Goal: Find specific page/section: Find specific page/section

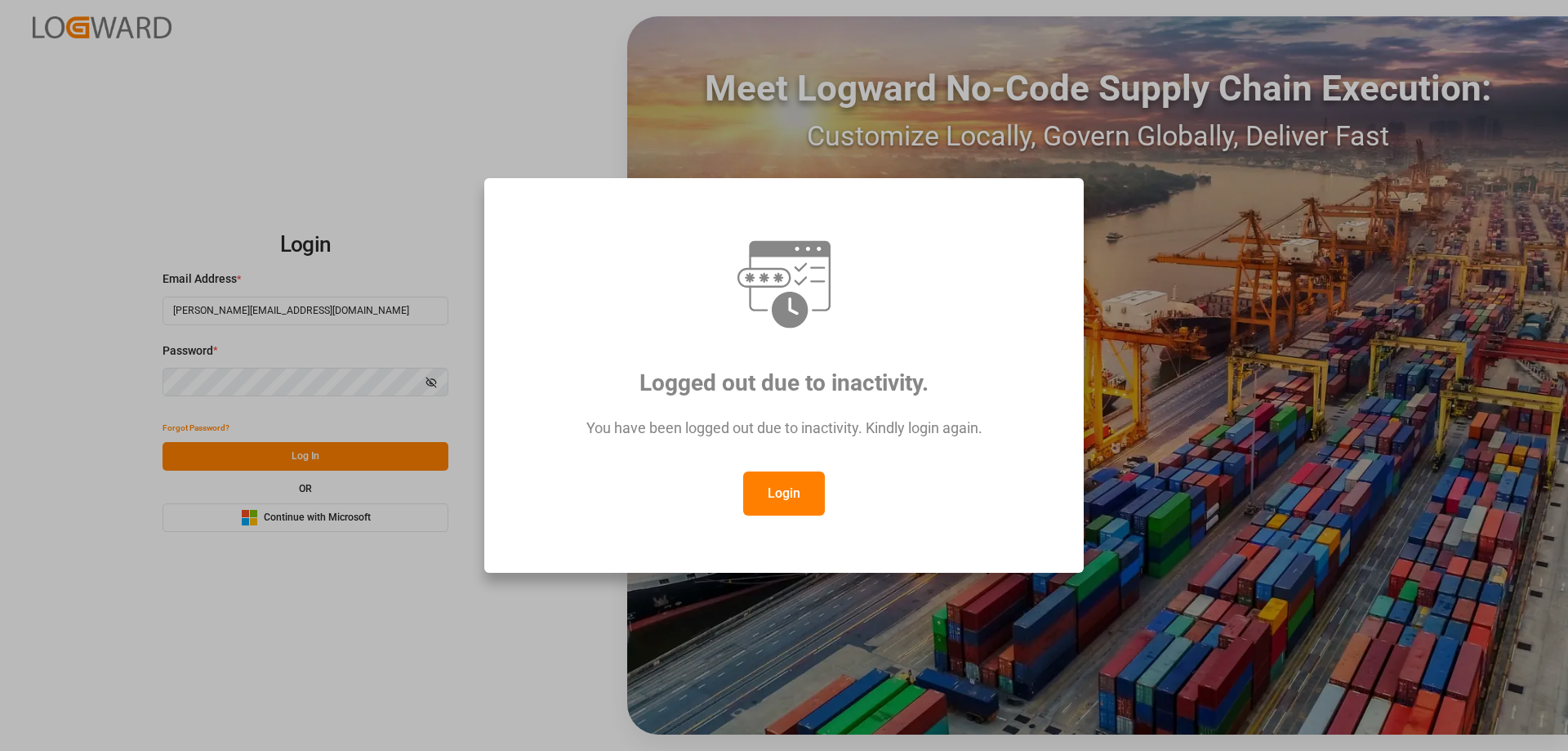
click at [798, 486] on button "Login" at bounding box center [784, 493] width 82 height 44
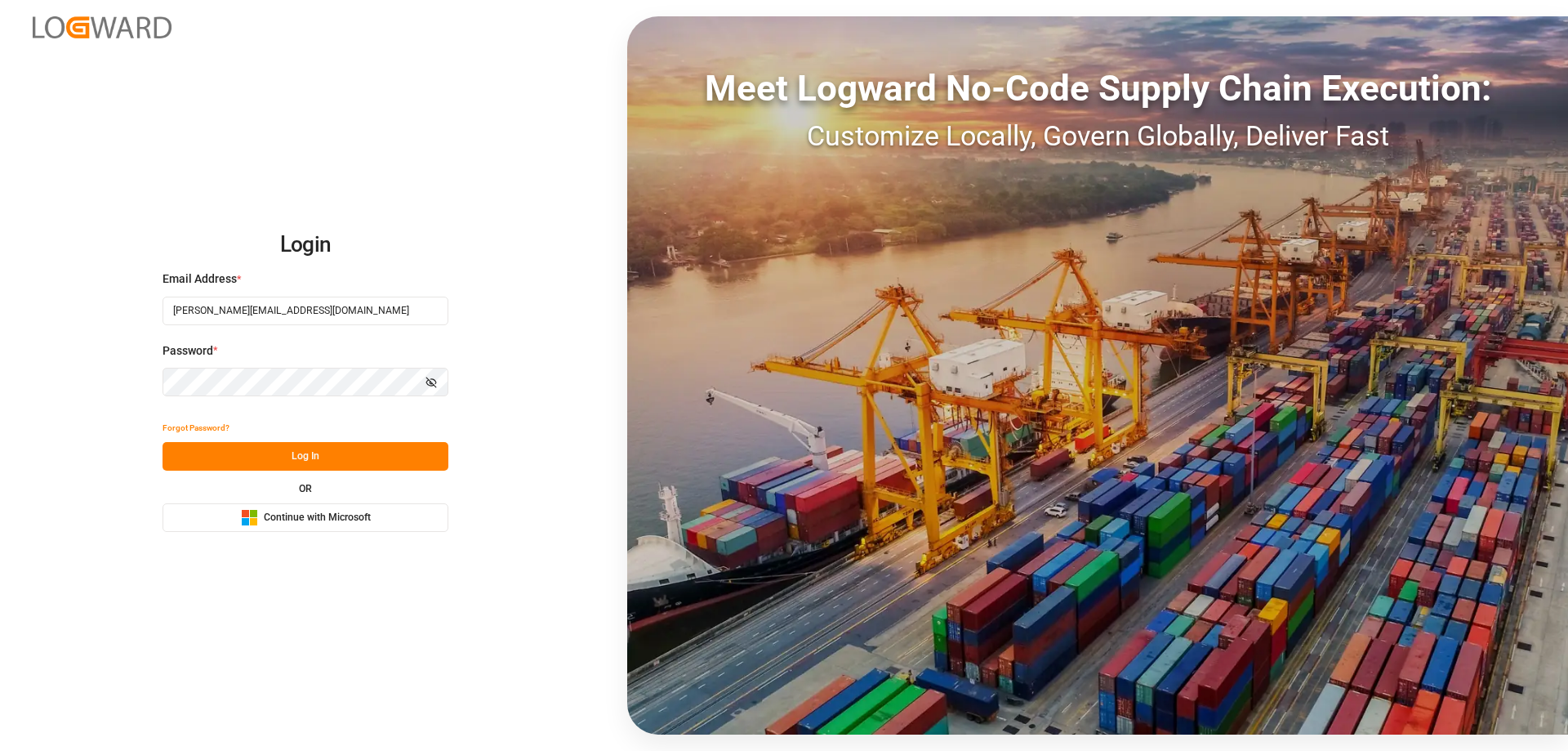
click at [407, 466] on button "Log In" at bounding box center [305, 456] width 286 height 29
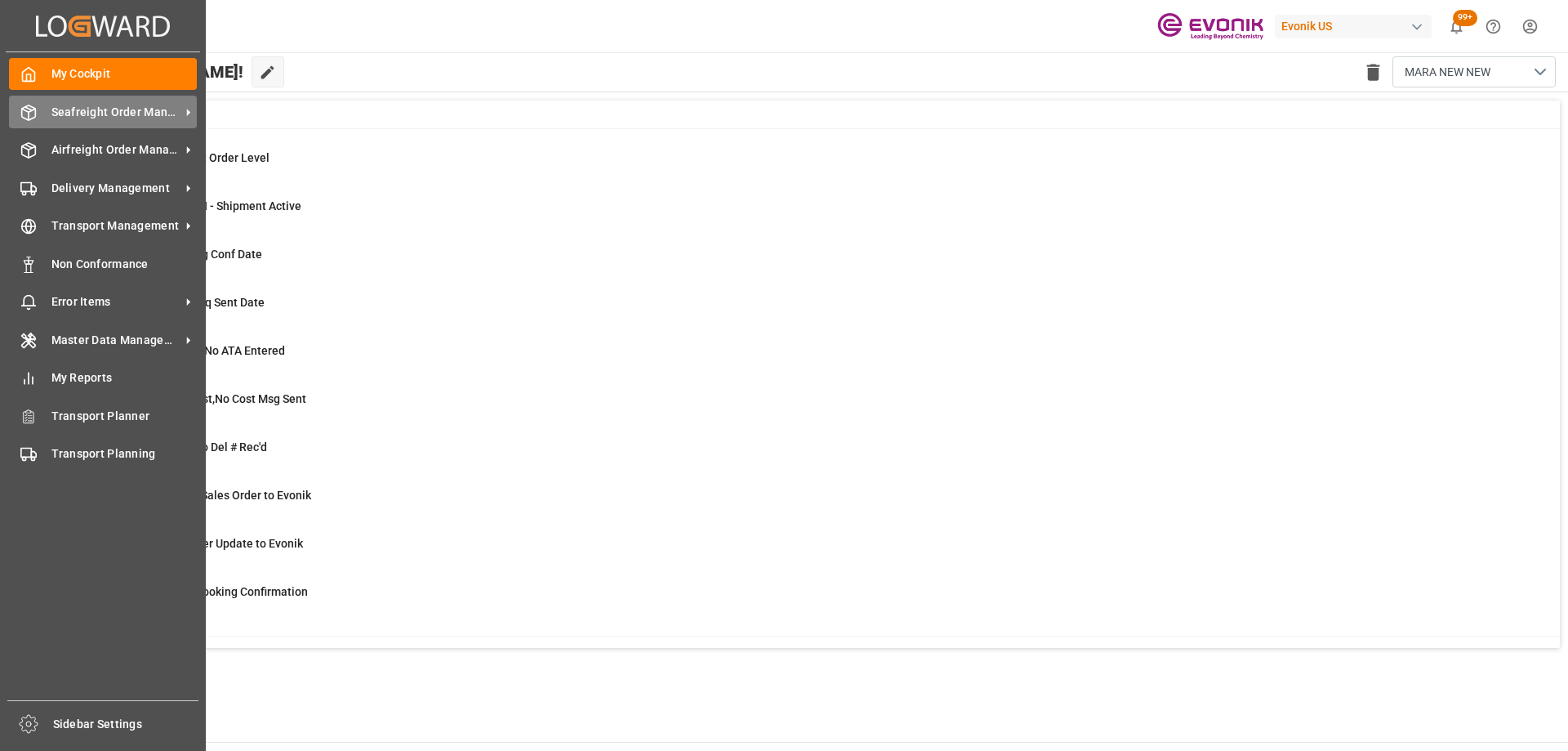
click at [48, 122] on div "Seafreight Order Management Seafreight Order Management" at bounding box center [103, 112] width 188 height 32
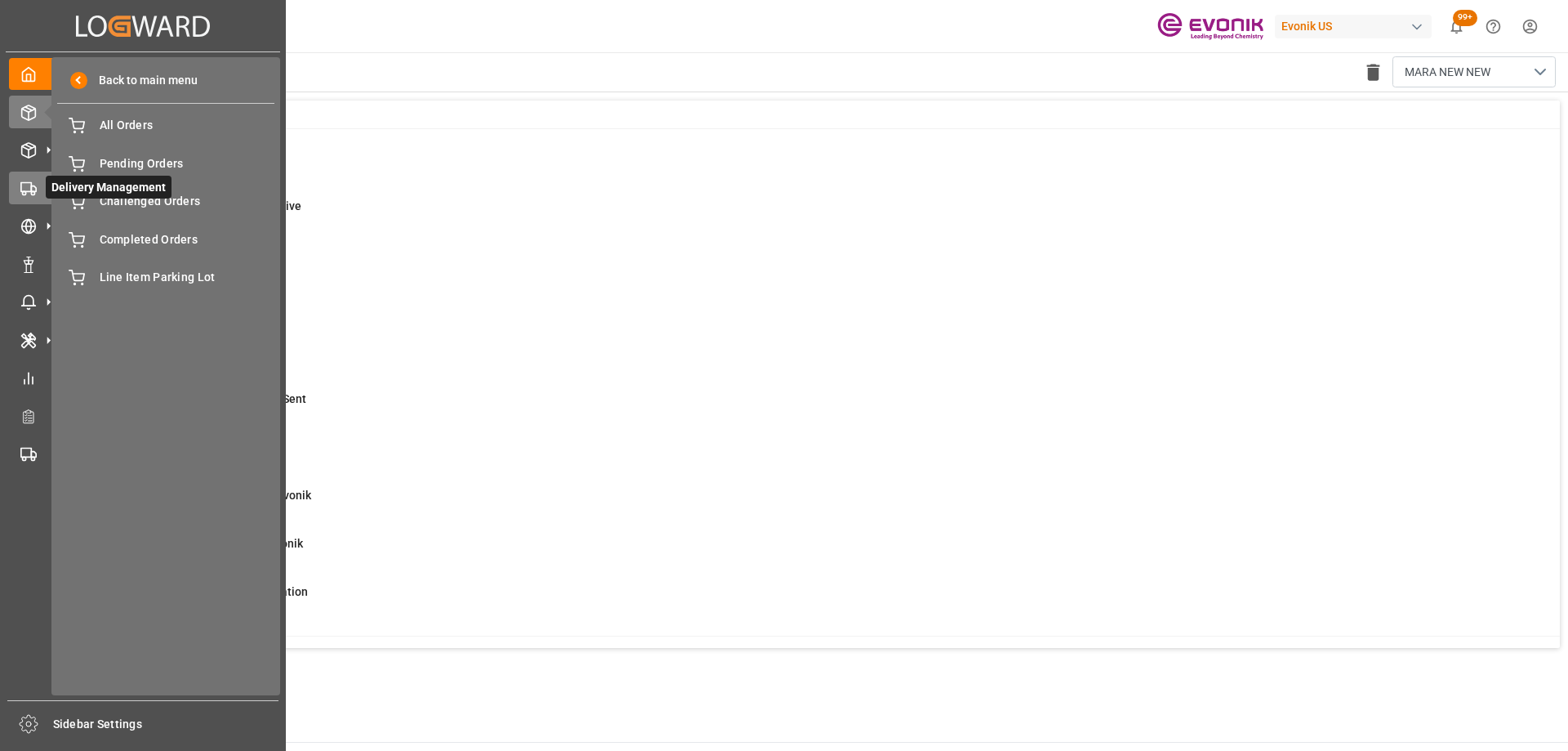
click at [25, 185] on icon at bounding box center [29, 188] width 16 height 16
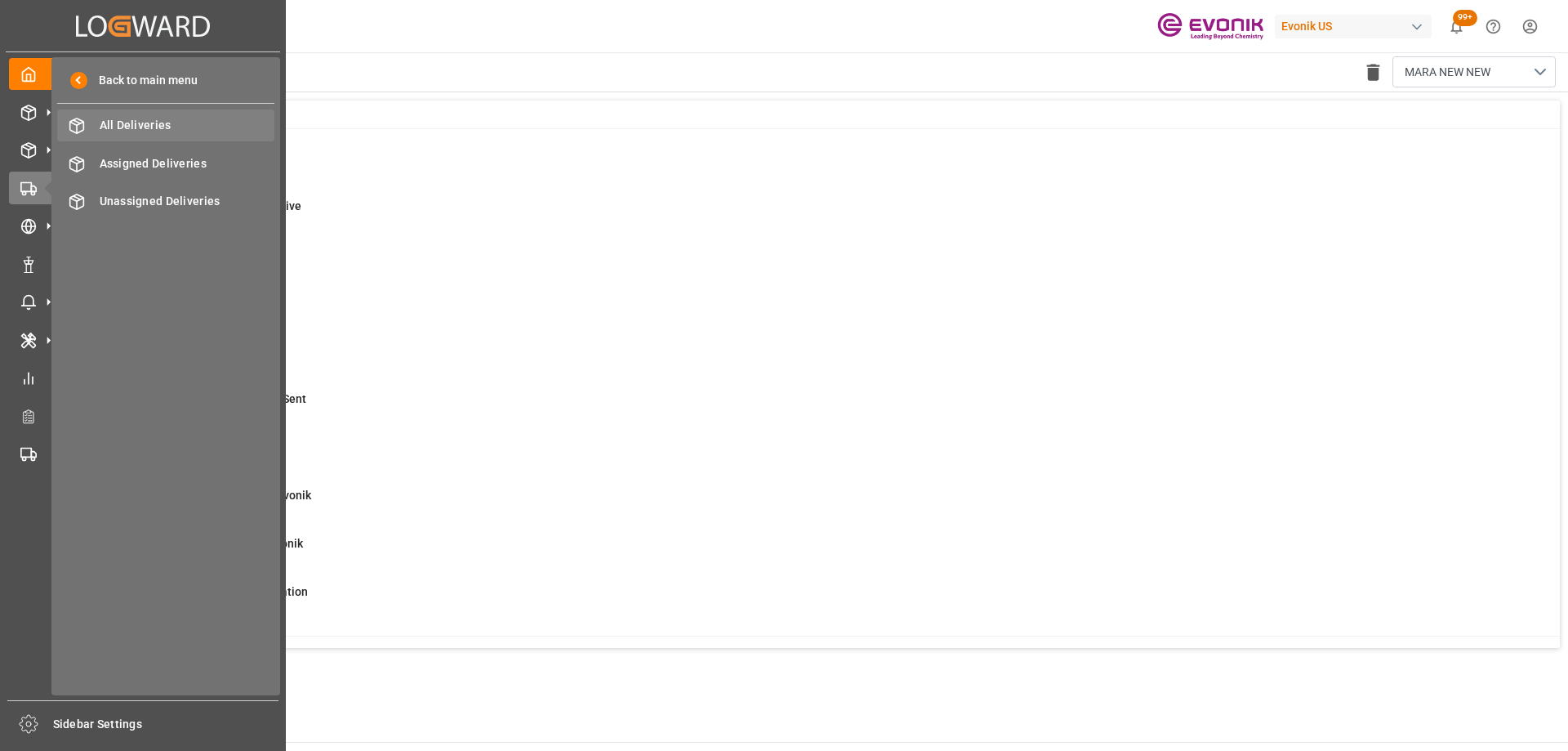
click at [130, 125] on span "All Deliveries" at bounding box center [187, 125] width 175 height 17
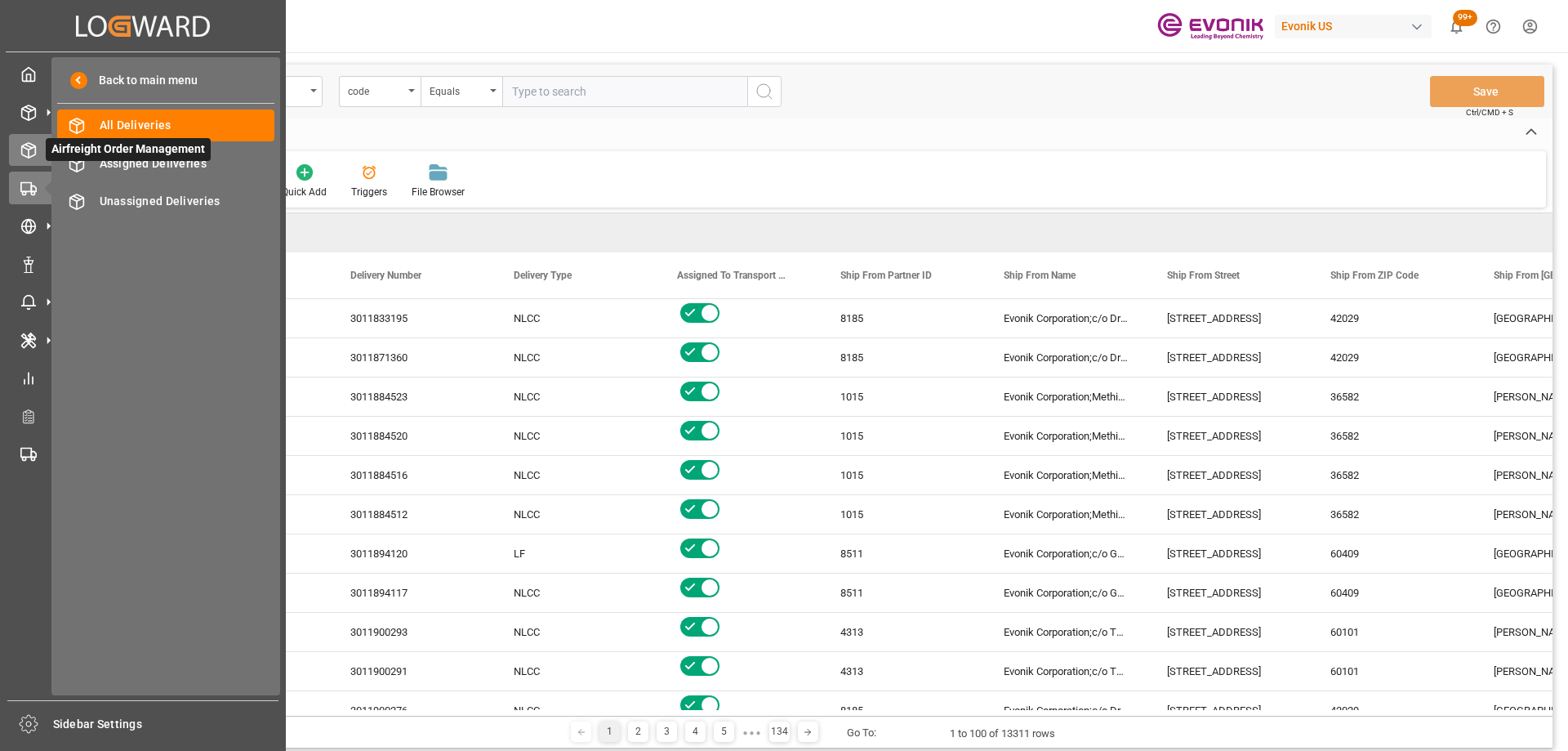
click at [27, 157] on icon at bounding box center [29, 150] width 14 height 15
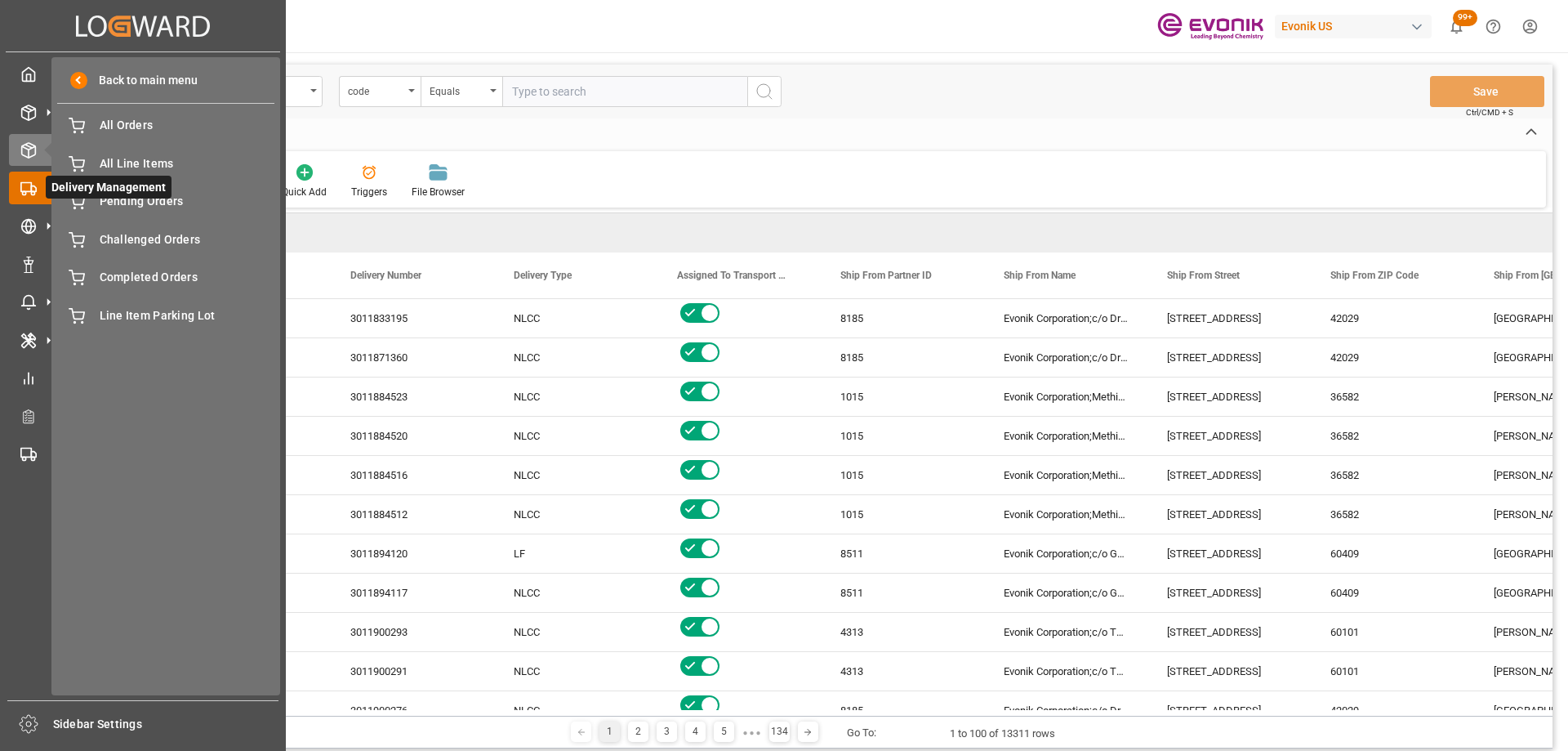
click at [34, 193] on circle at bounding box center [32, 192] width 3 height 3
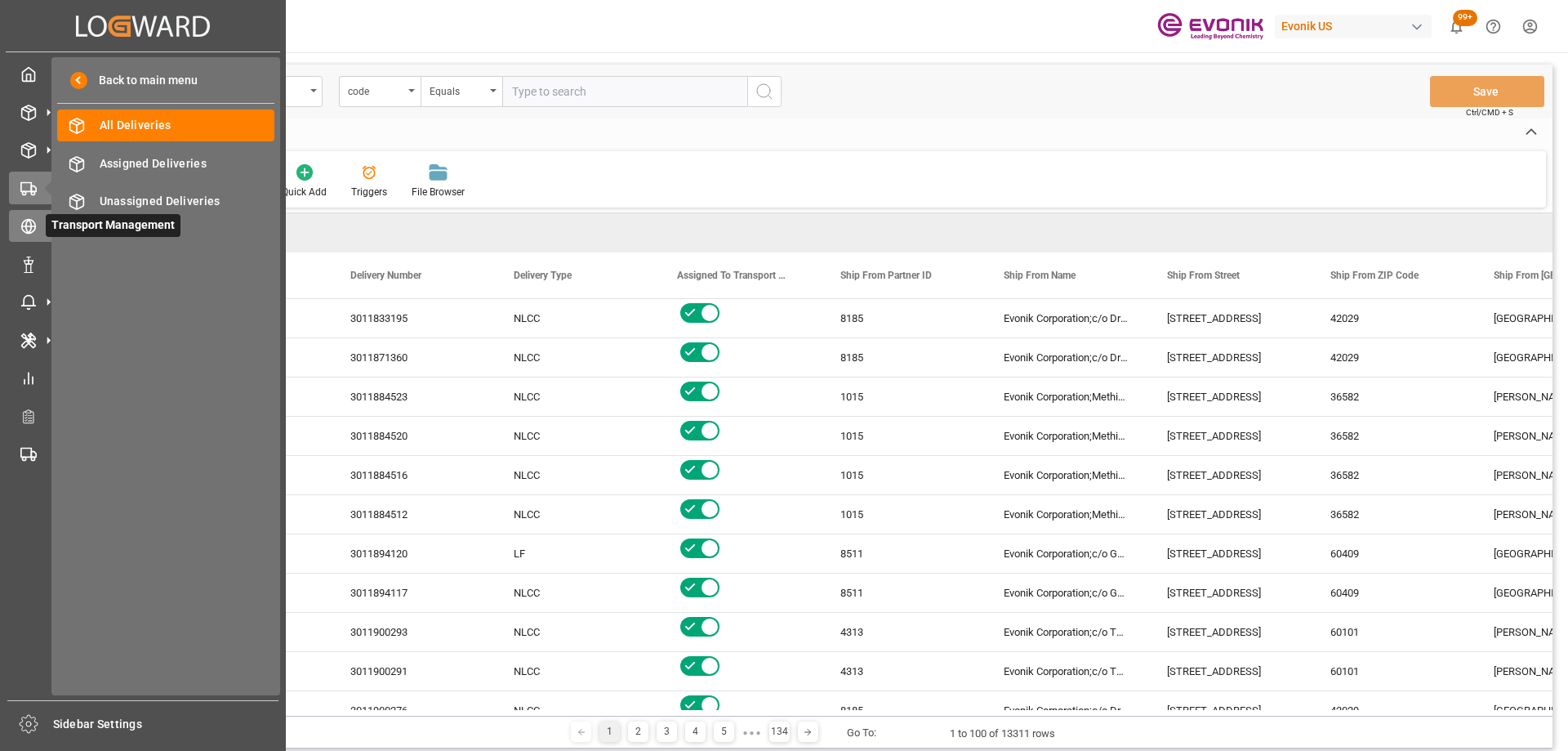
click at [39, 225] on div "Transport Management Transport Management" at bounding box center [142, 226] width 268 height 32
